Goal: Information Seeking & Learning: Learn about a topic

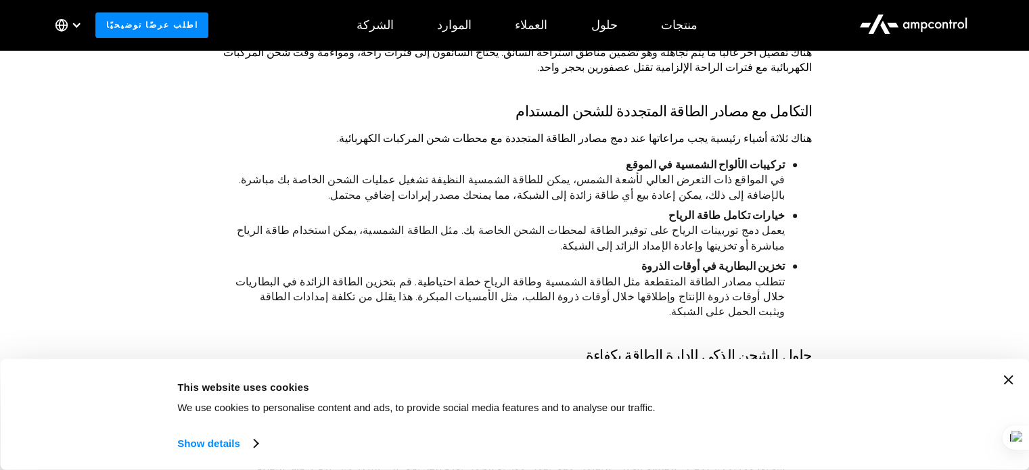
scroll to position [1082, 0]
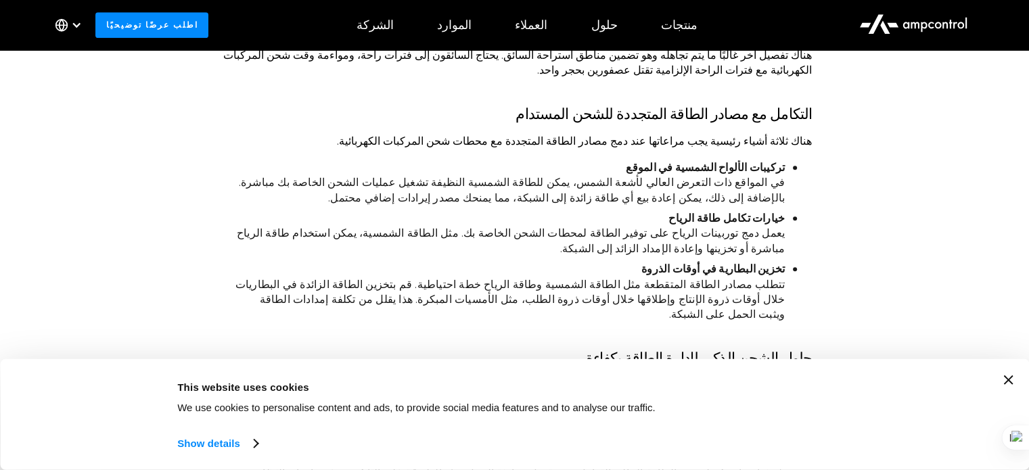
click at [787, 160] on ul "تركيبات الألواح الشمسية في الموقع في المواقع ذات التعرض العالي لأشعة الشمس، يمك…" at bounding box center [514, 241] width 595 height 162
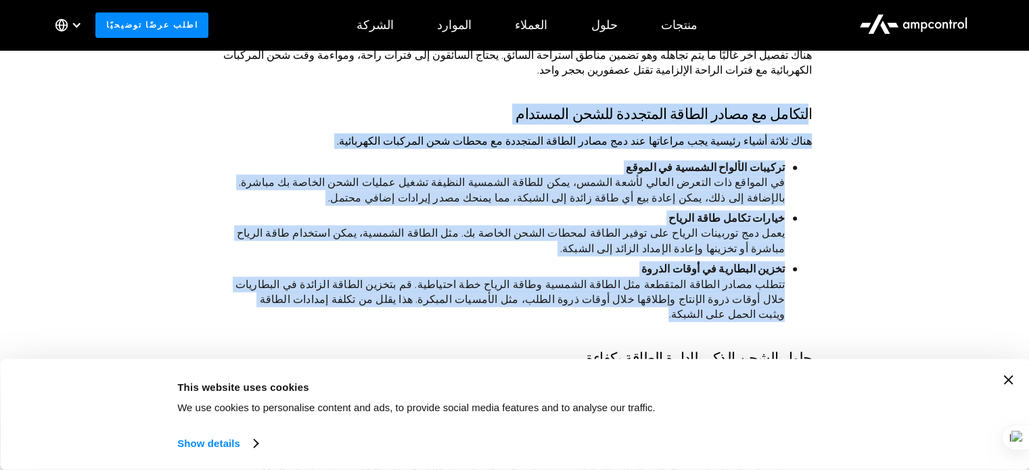
drag, startPoint x: 809, startPoint y: 101, endPoint x: 281, endPoint y: 289, distance: 559.8
copy div "loremi do sitam consec adipisci elits doeiusmo temp incid utlab etdolo mag aliq…"
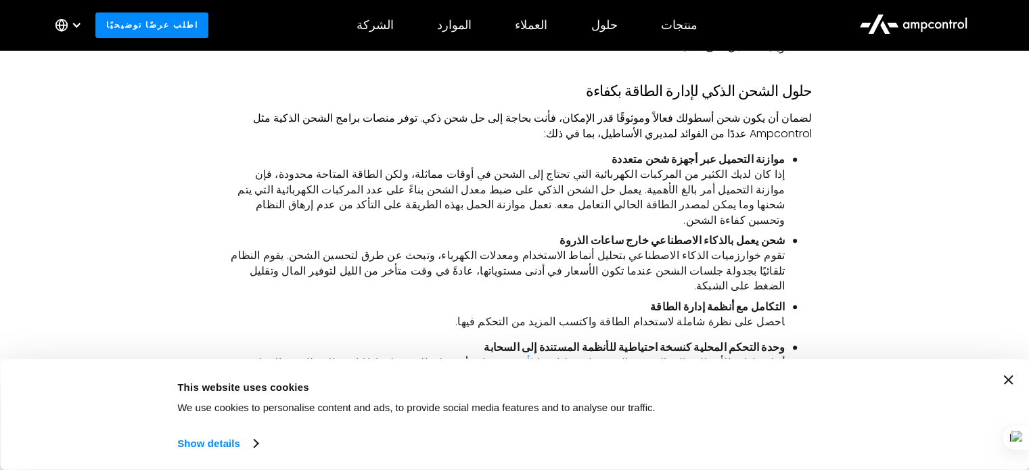
scroll to position [1353, 0]
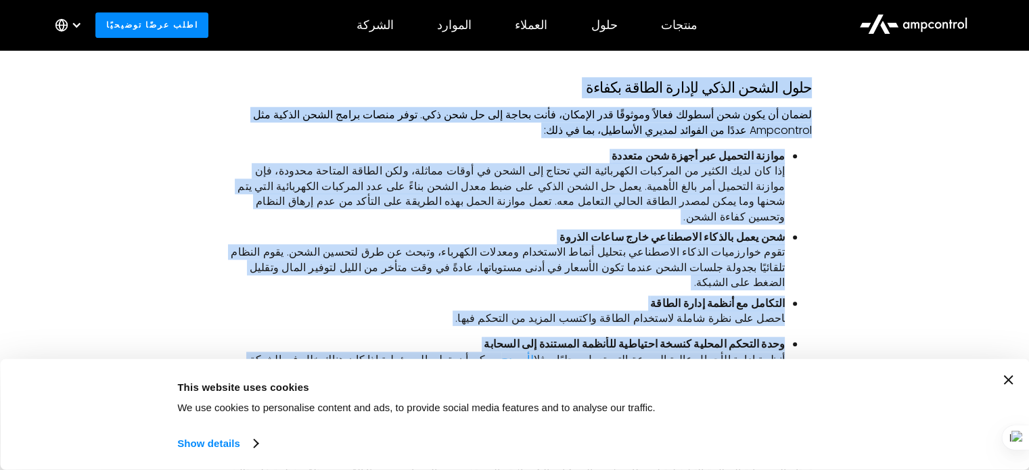
drag, startPoint x: 809, startPoint y: 56, endPoint x: 268, endPoint y: 299, distance: 593.1
copy div "lore ipsum dolor sitame consec adipis elits do eius tem incidi utlabً etdoloًm …"
click at [321, 296] on li "التكامل مع أنظمة إدارة الطاقة ‍ احصل على نظرة شاملة لاستخدام الطاقة واكتسب المز…" at bounding box center [508, 311] width 554 height 30
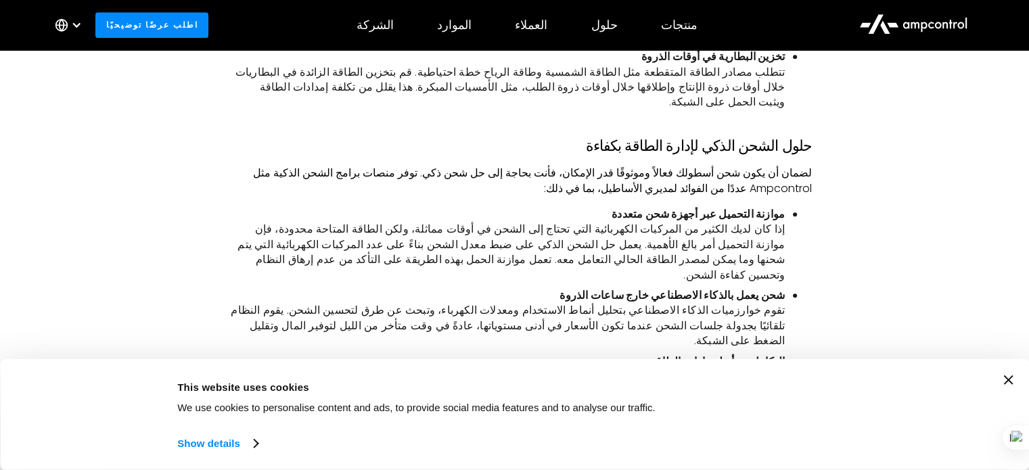
scroll to position [1285, 0]
